Goal: Check status: Check status

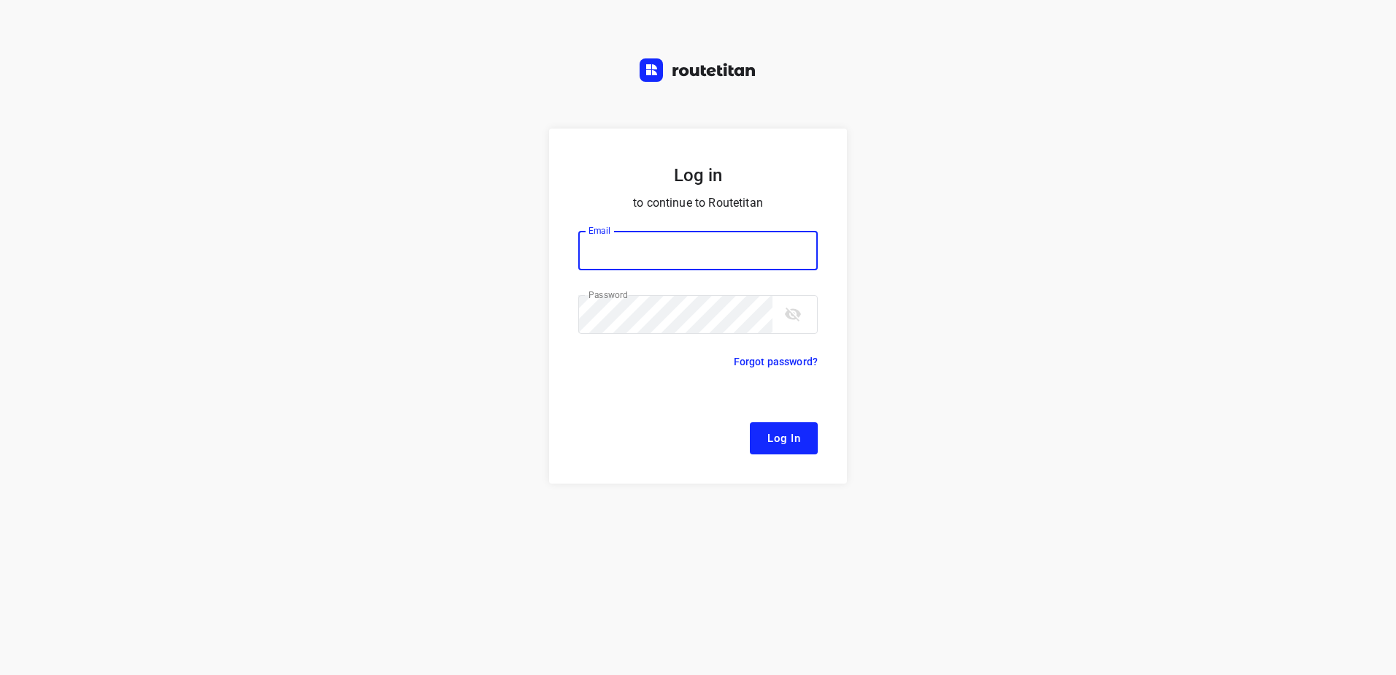
type input "[EMAIL_ADDRESS][DOMAIN_NAME]"
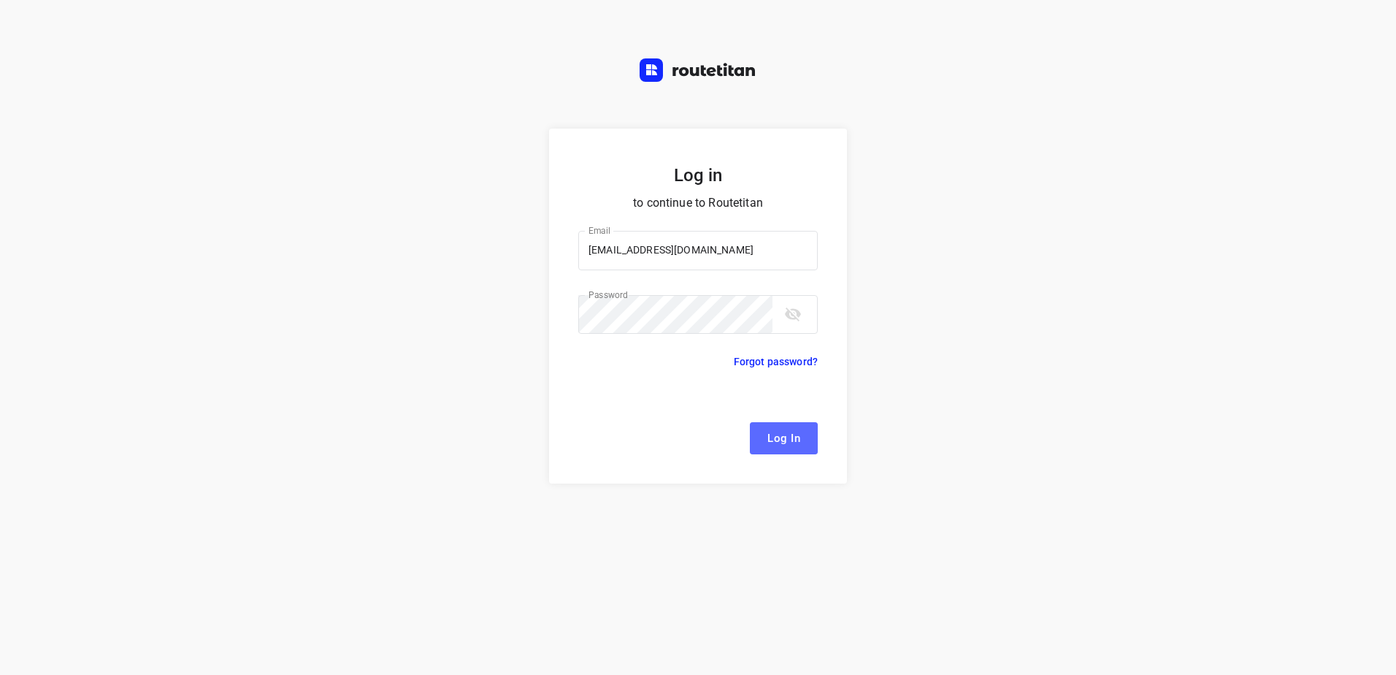
click at [816, 426] on button "Log In" at bounding box center [784, 438] width 68 height 32
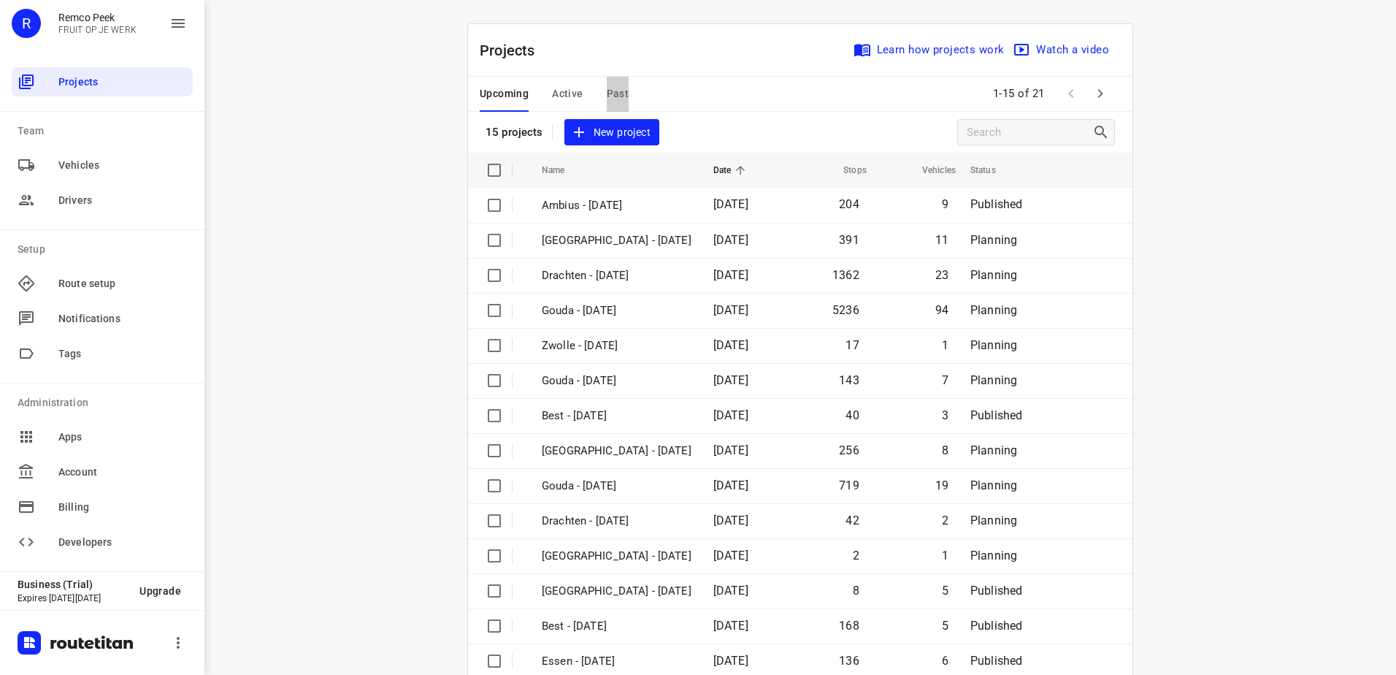
click at [611, 99] on span "Past" at bounding box center [618, 94] width 23 height 18
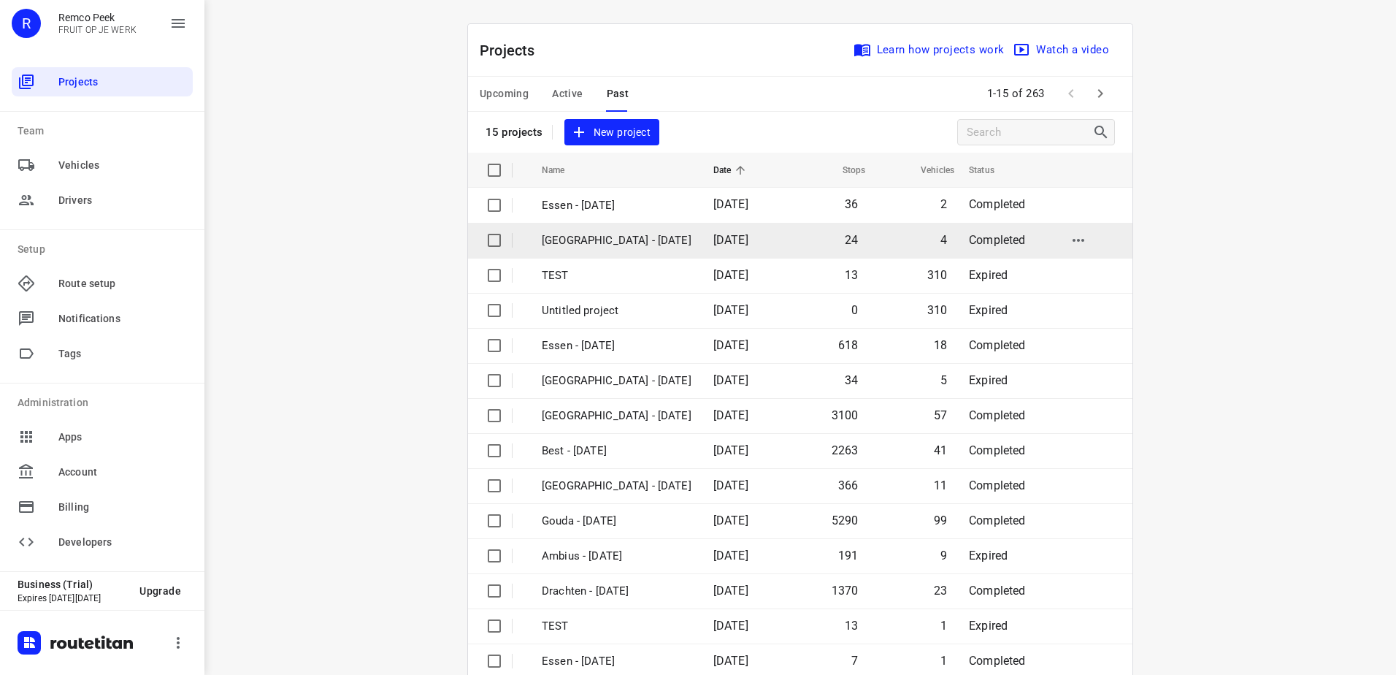
click at [590, 250] on td "[GEOGRAPHIC_DATA] - [DATE]" at bounding box center [614, 240] width 175 height 35
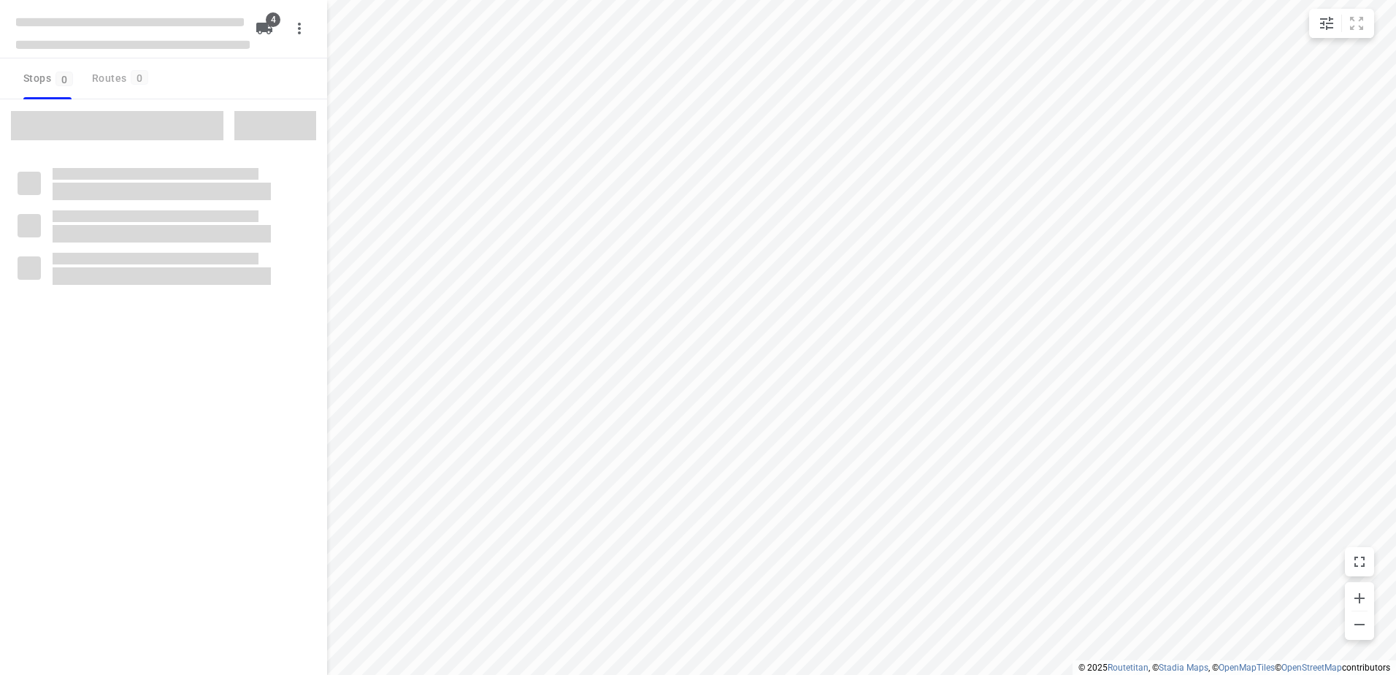
checkbox input "true"
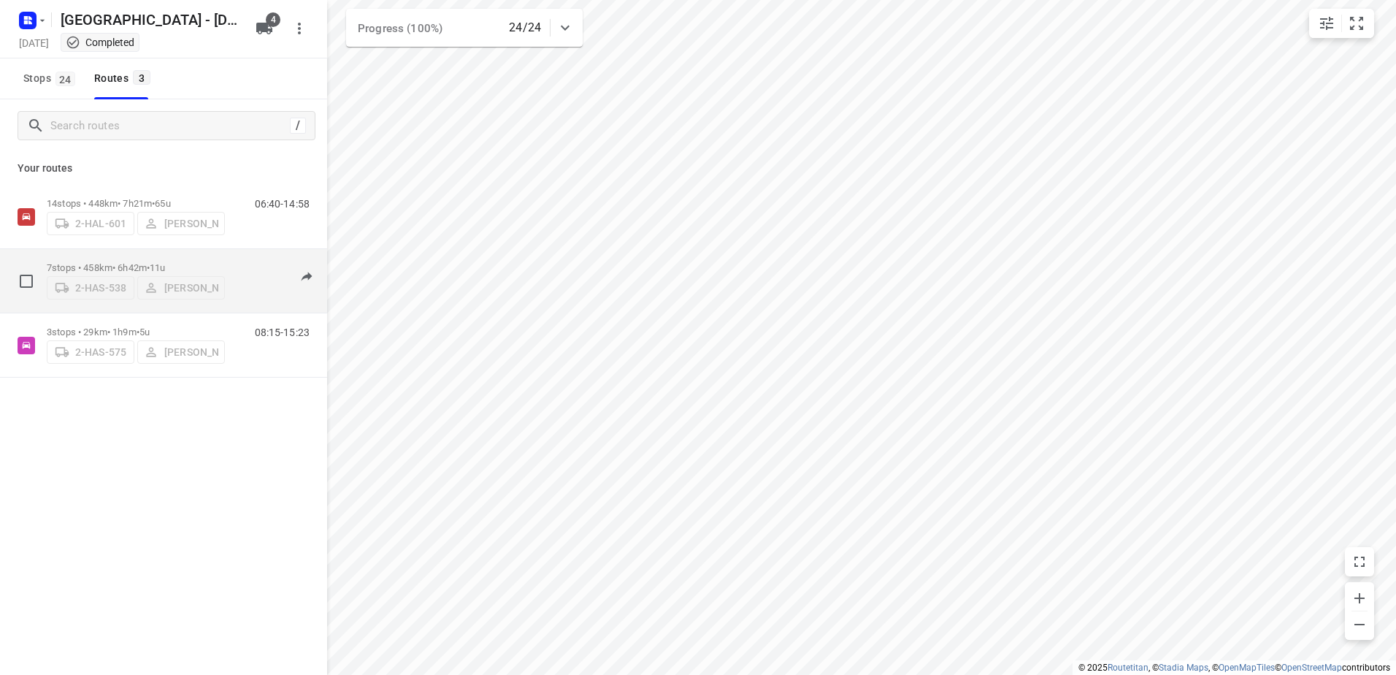
click at [104, 264] on p "7 stops • 458km • 6h42m • 11u" at bounding box center [136, 267] width 178 height 11
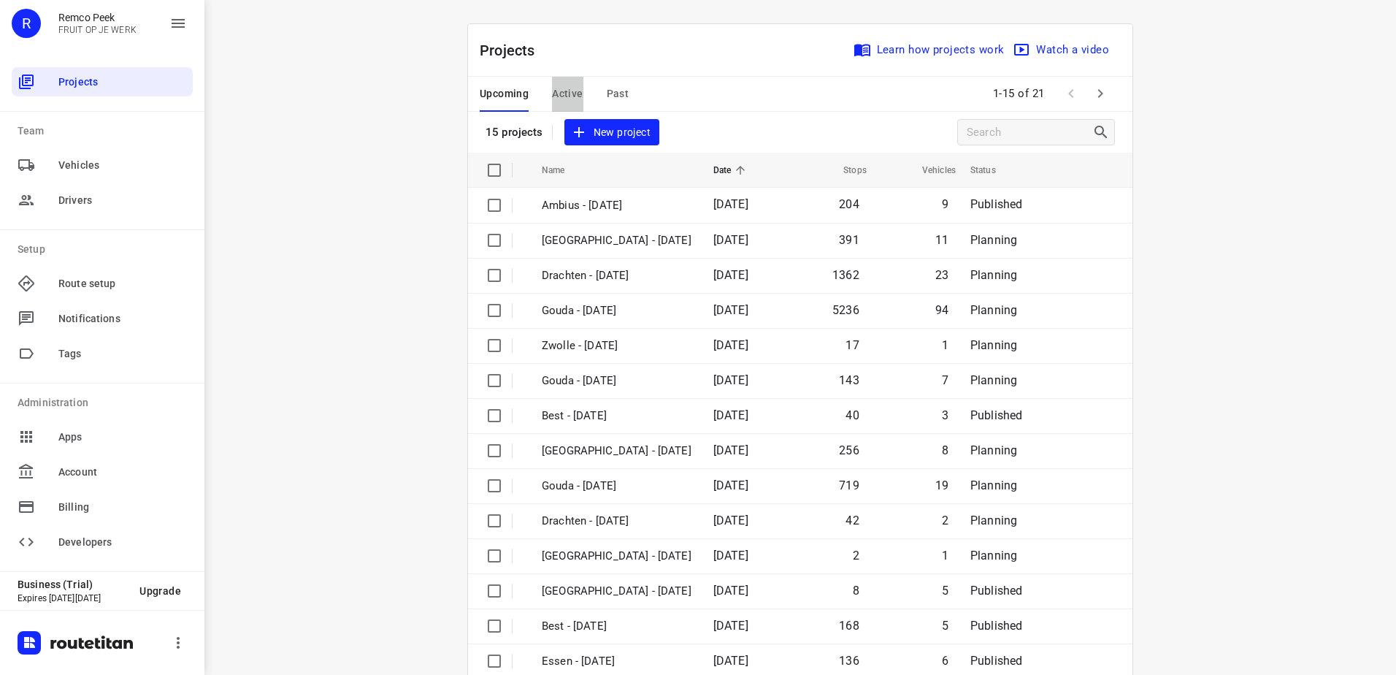
click at [559, 84] on button "Active" at bounding box center [567, 94] width 31 height 35
